Goal: Task Accomplishment & Management: Manage account settings

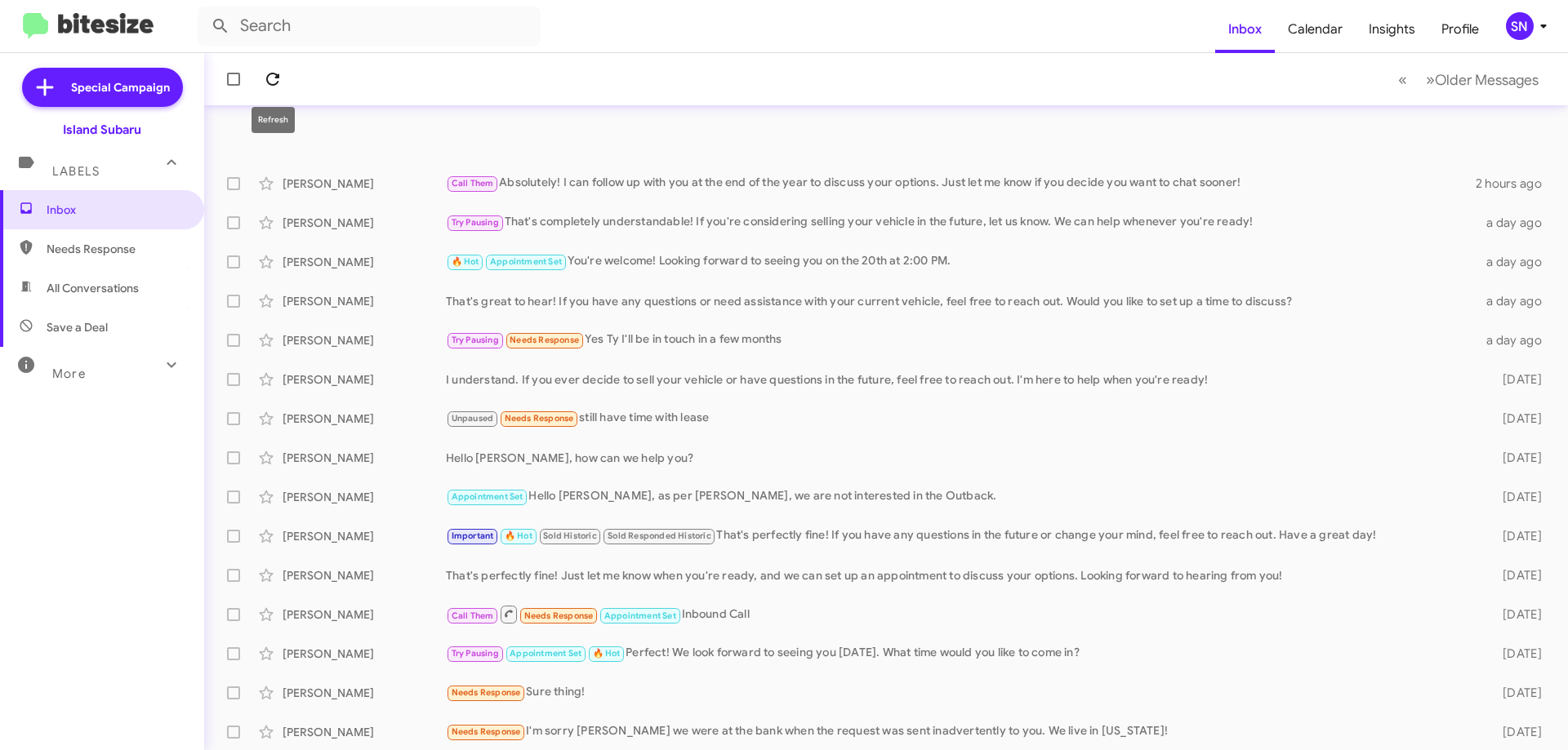
scroll to position [198, 0]
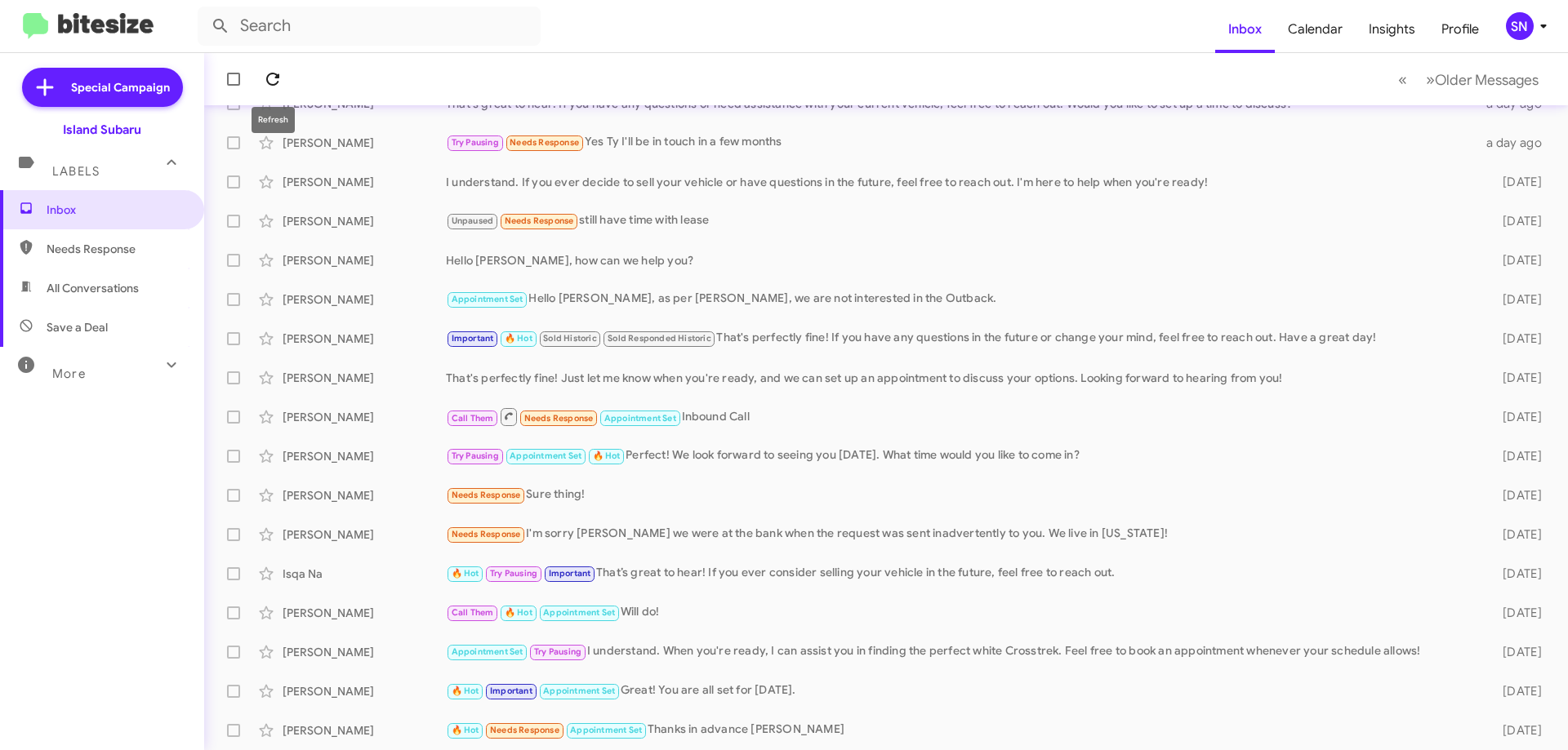
click at [272, 84] on icon at bounding box center [273, 79] width 13 height 13
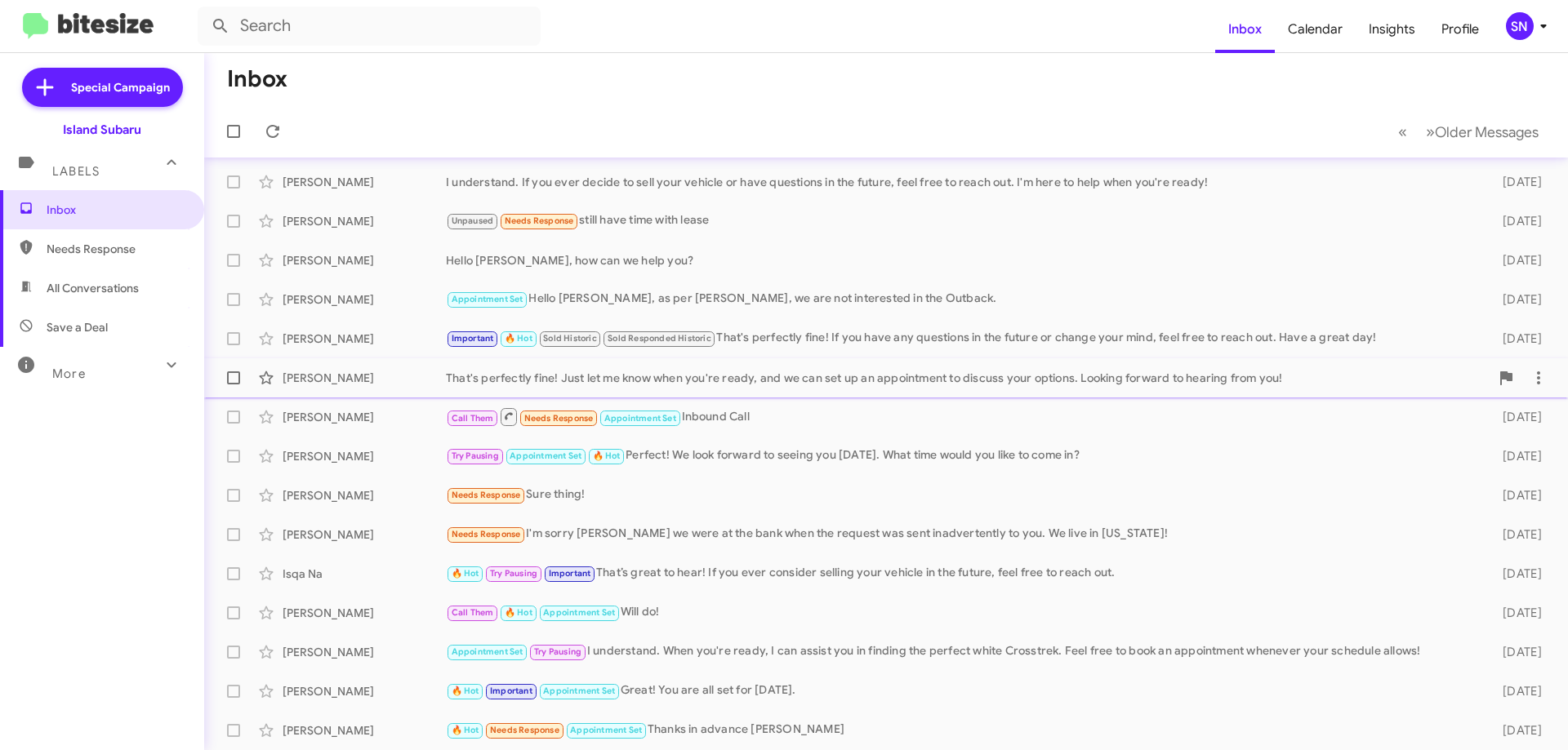
scroll to position [0, 0]
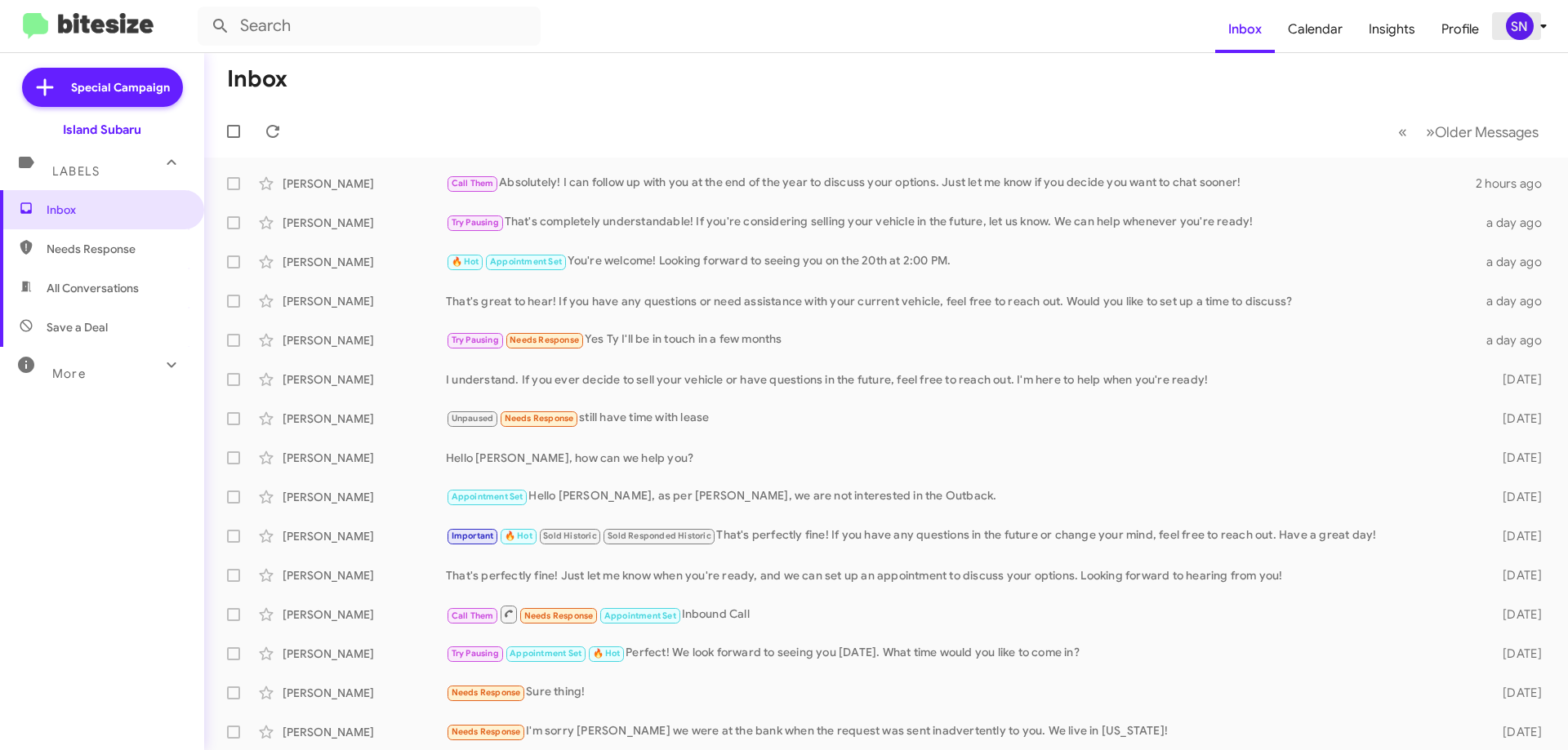
click at [1505, 31] on span "SN" at bounding box center [1529, 26] width 49 height 28
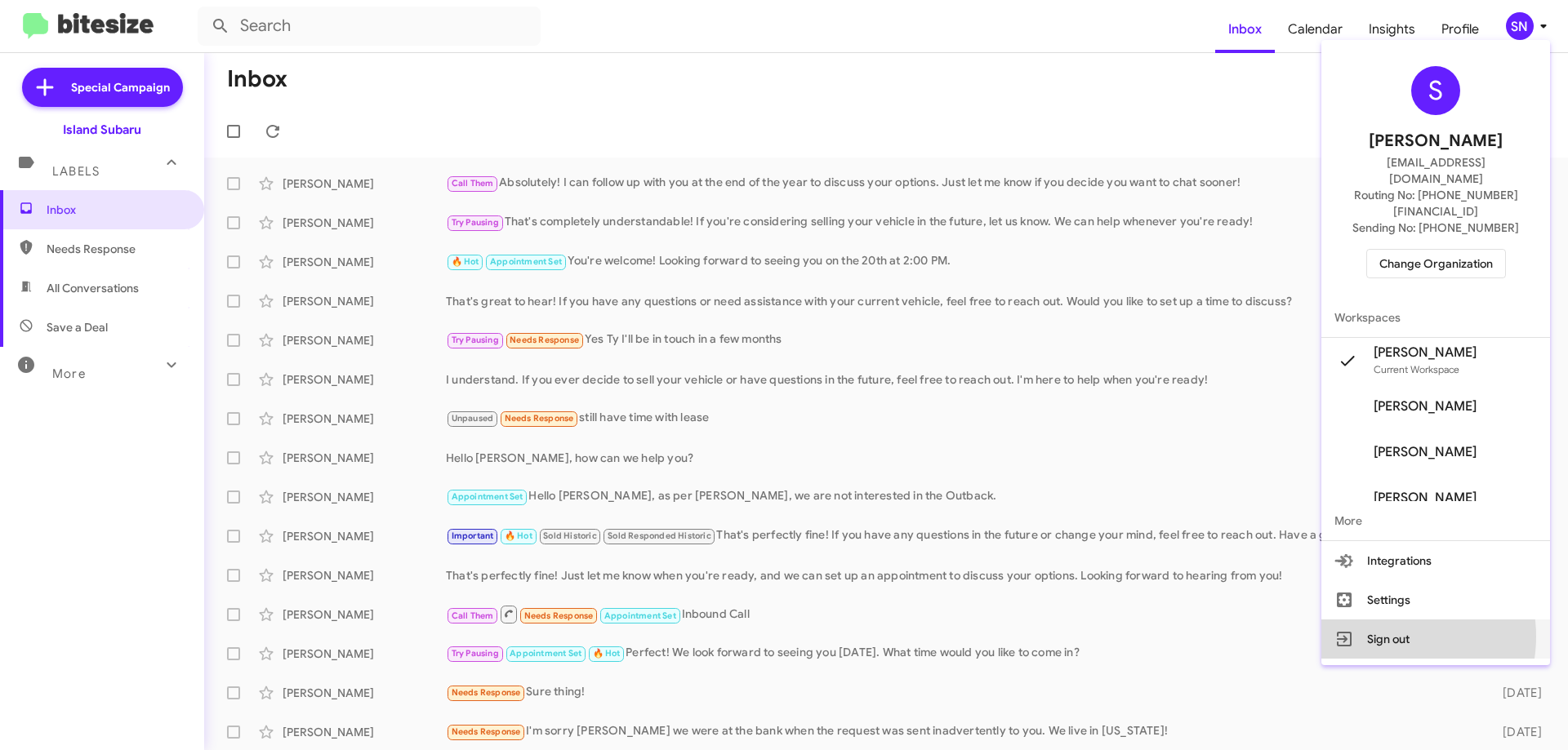
click at [1398, 620] on button "Sign out" at bounding box center [1435, 639] width 229 height 39
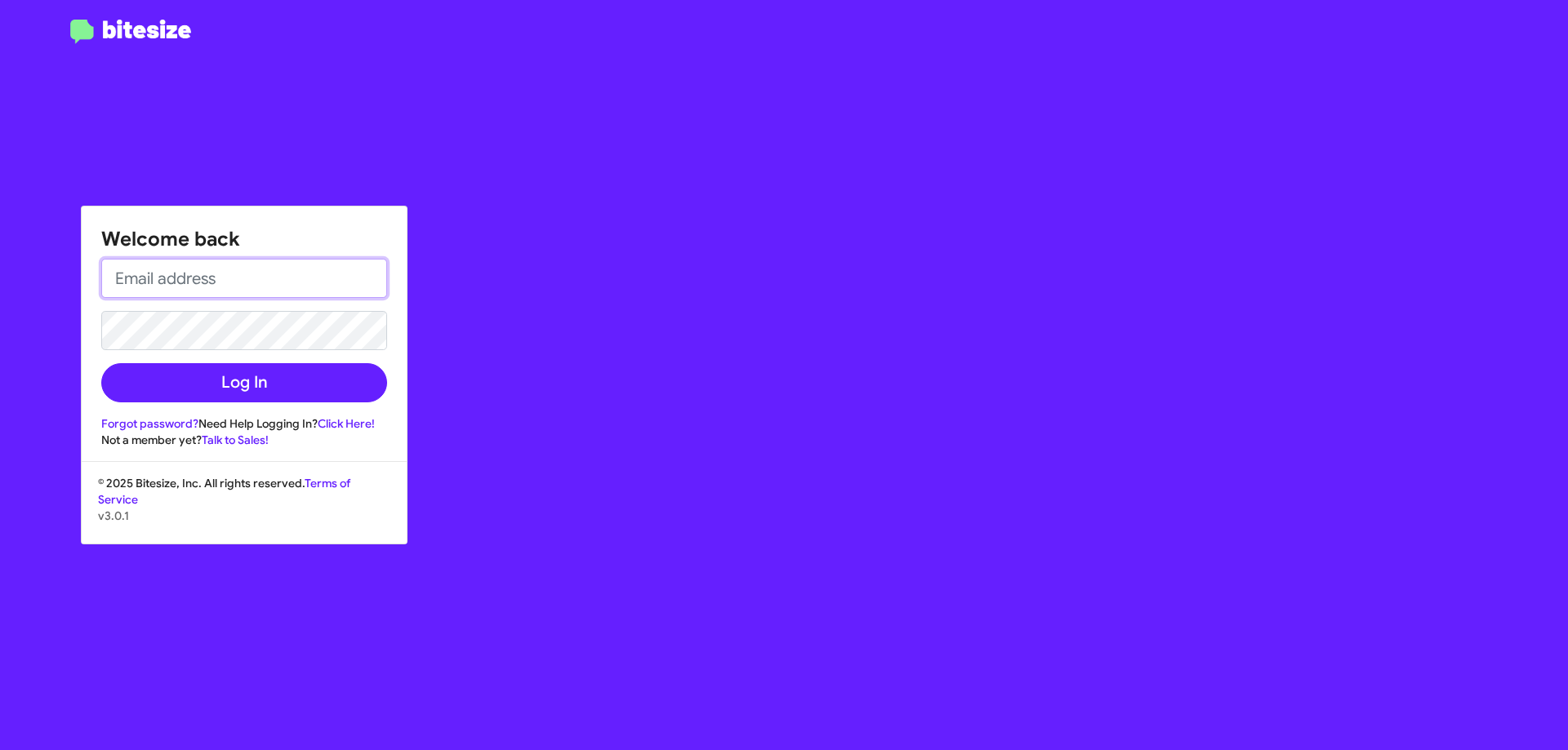
click at [231, 264] on input "email" at bounding box center [244, 278] width 286 height 39
type input "[EMAIL_ADDRESS][DOMAIN_NAME]"
click at [101, 364] on button "Log In" at bounding box center [244, 382] width 286 height 39
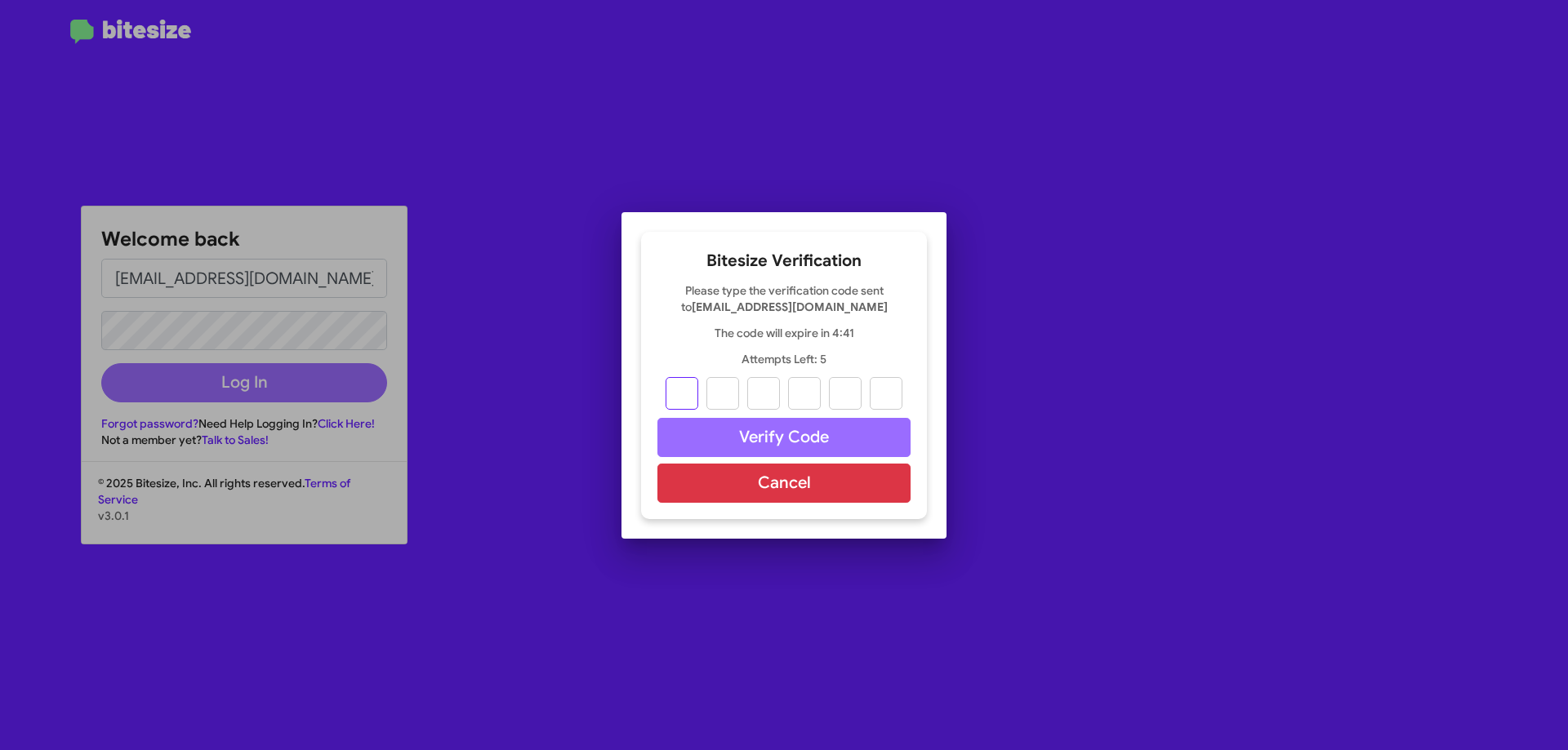
type input "8"
type input "2"
type input "3"
type input "2"
type input "8"
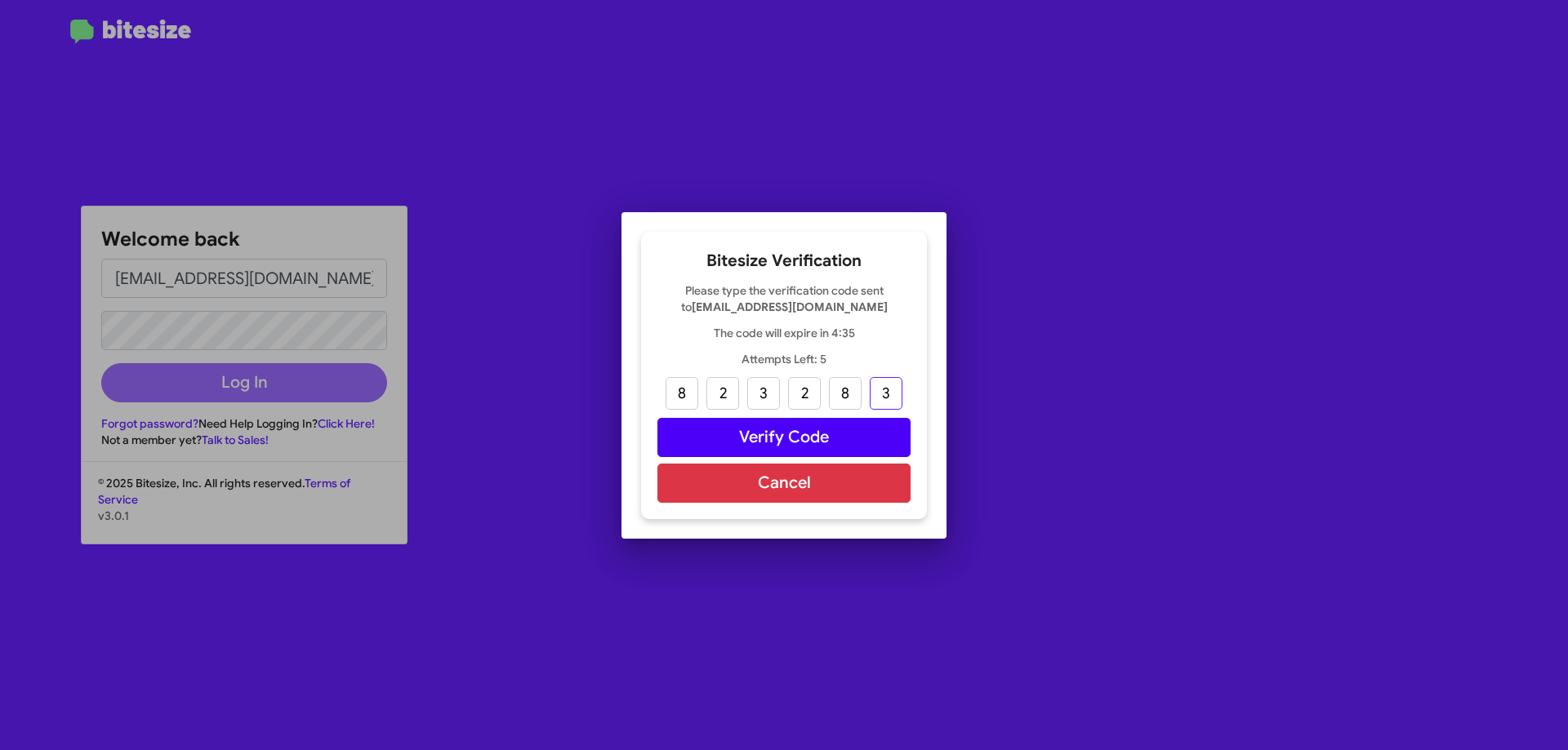
type input "3"
click at [786, 430] on button "Verify Code" at bounding box center [783, 437] width 253 height 39
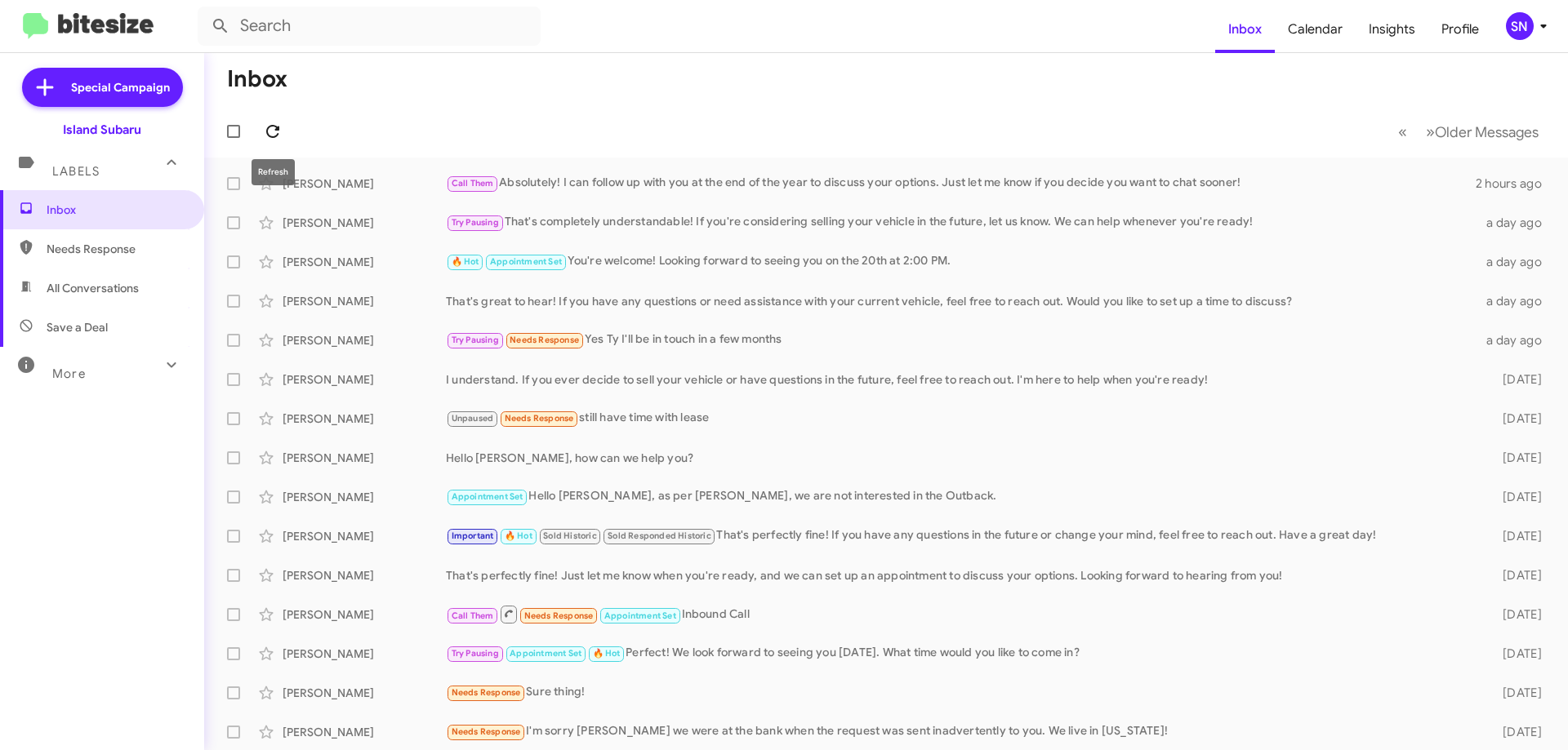
click at [263, 126] on icon at bounding box center [273, 132] width 20 height 20
